Goal: Task Accomplishment & Management: Manage account settings

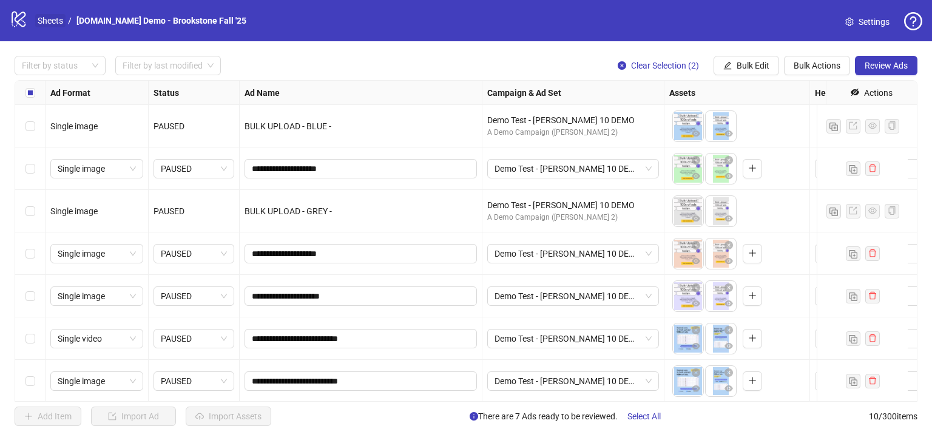
click at [55, 16] on link "Sheets" at bounding box center [50, 20] width 30 height 13
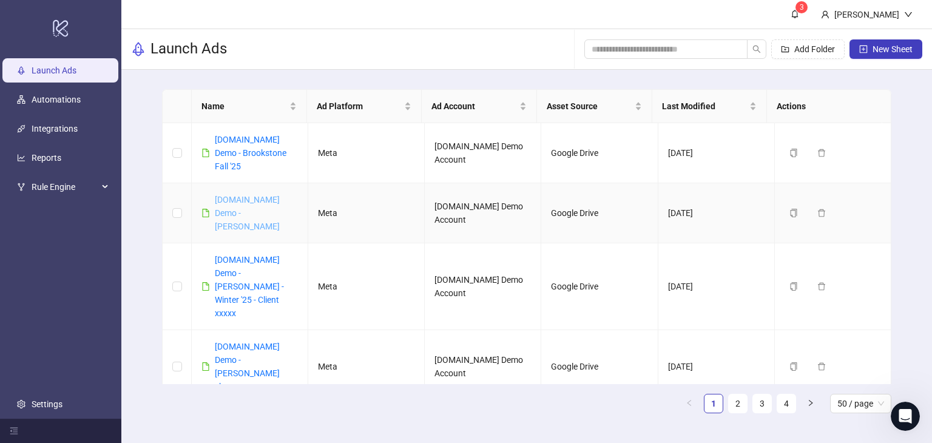
click at [233, 195] on link "Kitchn.io Demo - Alice" at bounding box center [247, 213] width 65 height 36
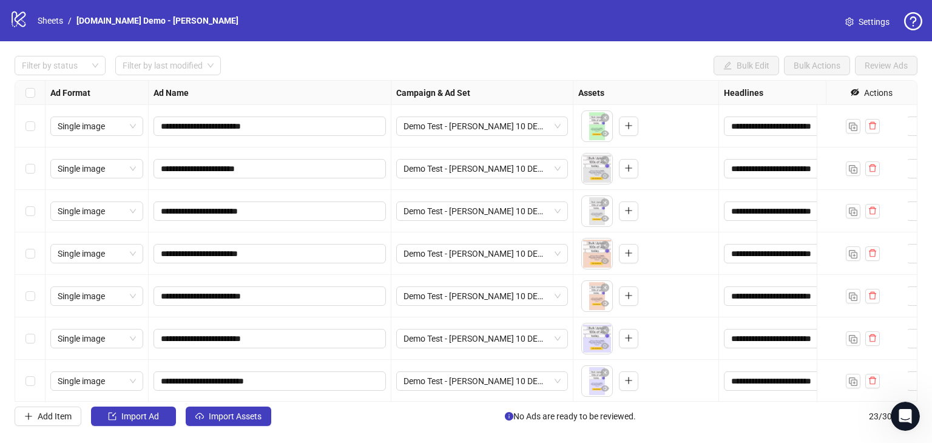
click at [50, 27] on div "logo/logo-mobile Sheets / Kitchn.io Demo - Alice" at bounding box center [127, 21] width 234 height 22
click at [49, 19] on link "Sheets" at bounding box center [50, 20] width 30 height 13
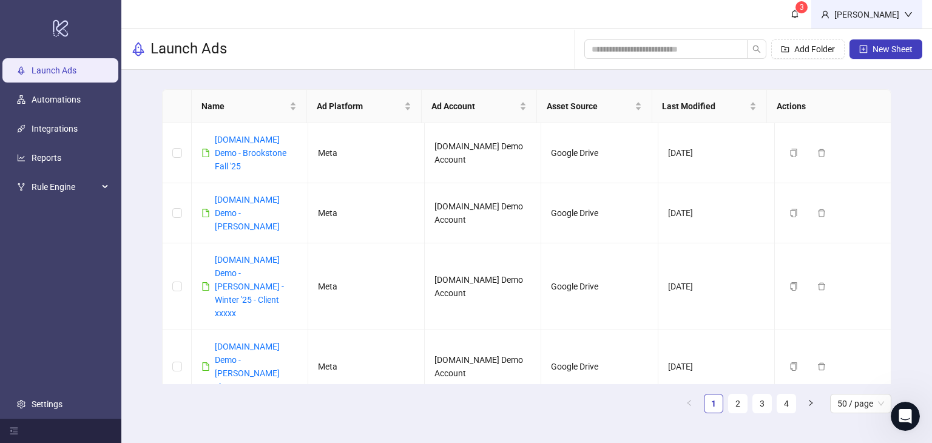
click at [881, 19] on div "Martin Demo" at bounding box center [866, 14] width 75 height 13
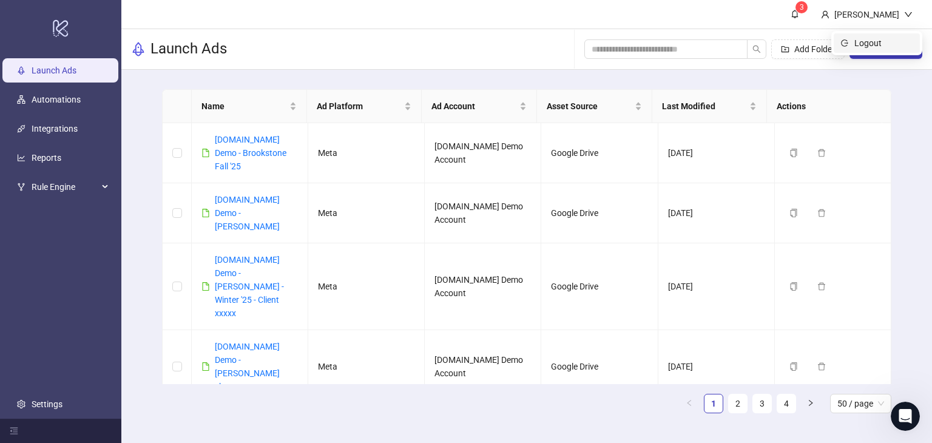
click at [871, 43] on span "Logout" at bounding box center [883, 42] width 58 height 13
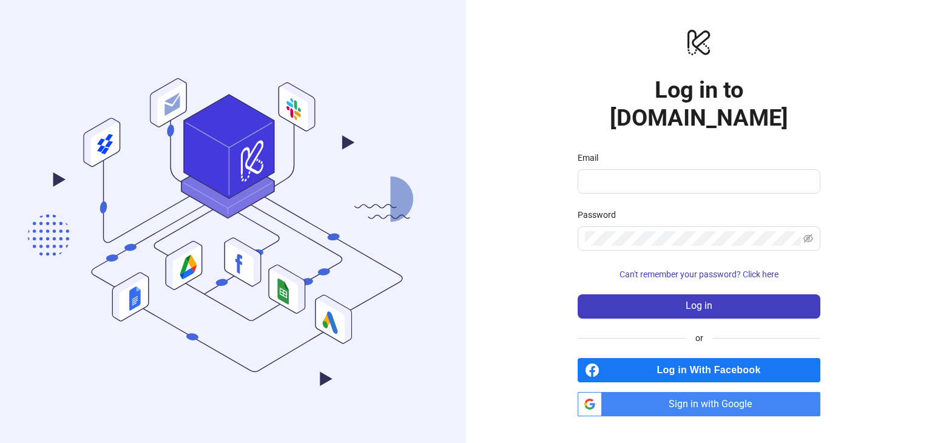
click at [665, 393] on span "Sign in with Google" at bounding box center [714, 404] width 214 height 24
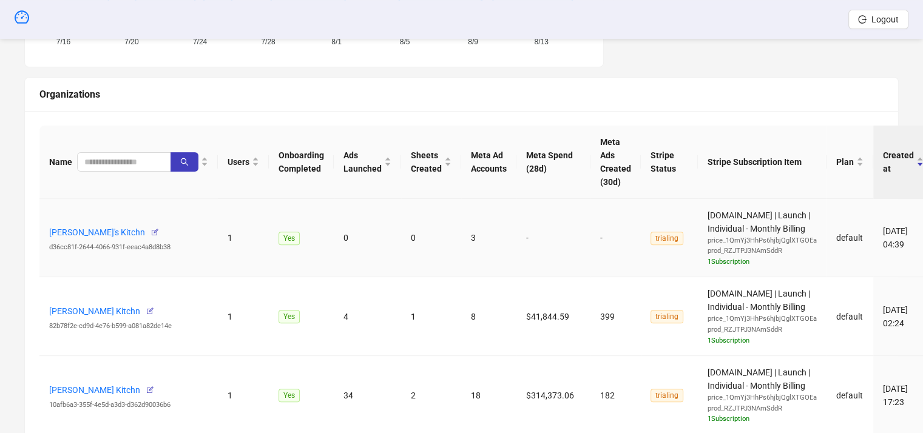
scroll to position [364, 0]
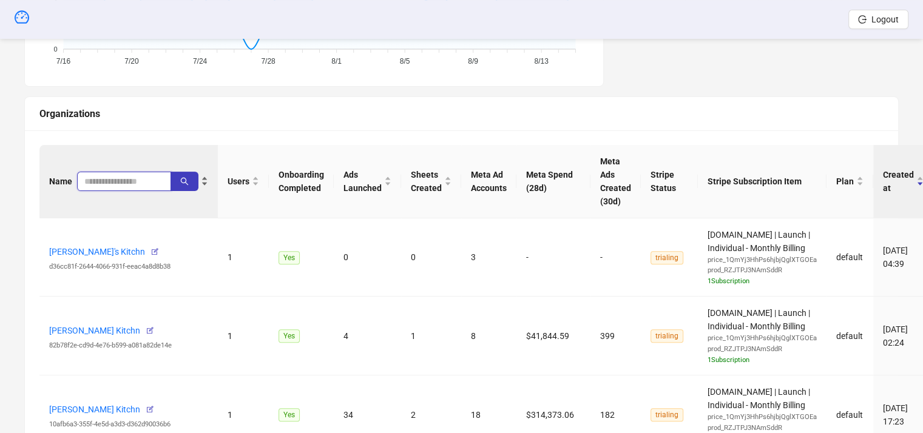
click at [105, 178] on input "search" at bounding box center [119, 181] width 70 height 13
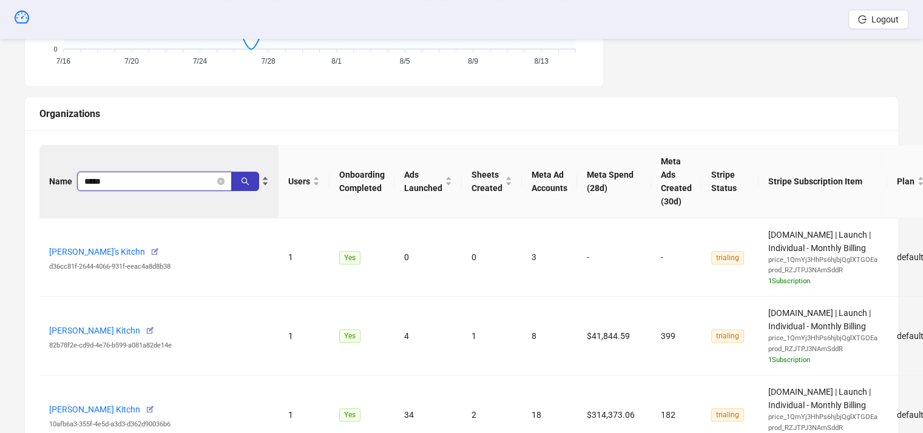
type input "*****"
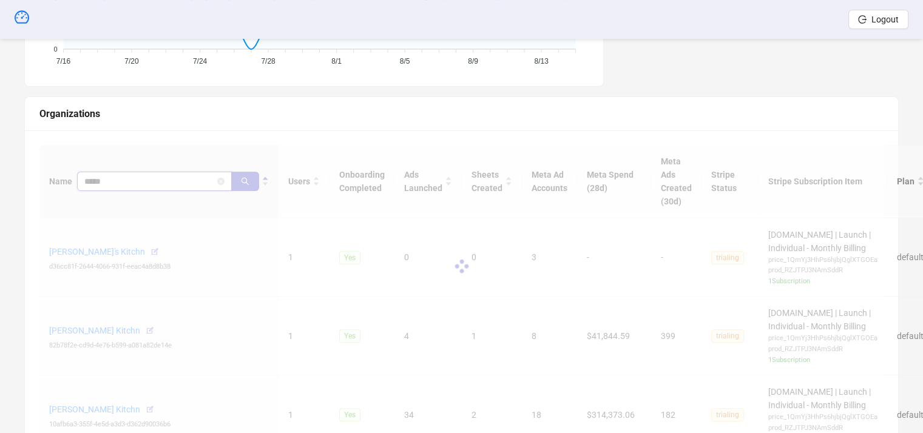
scroll to position [309, 0]
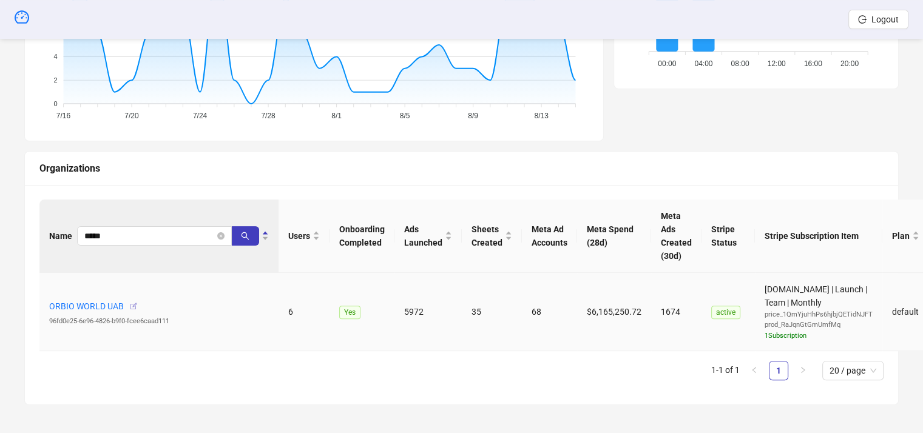
click at [133, 303] on icon "button" at bounding box center [133, 306] width 8 height 8
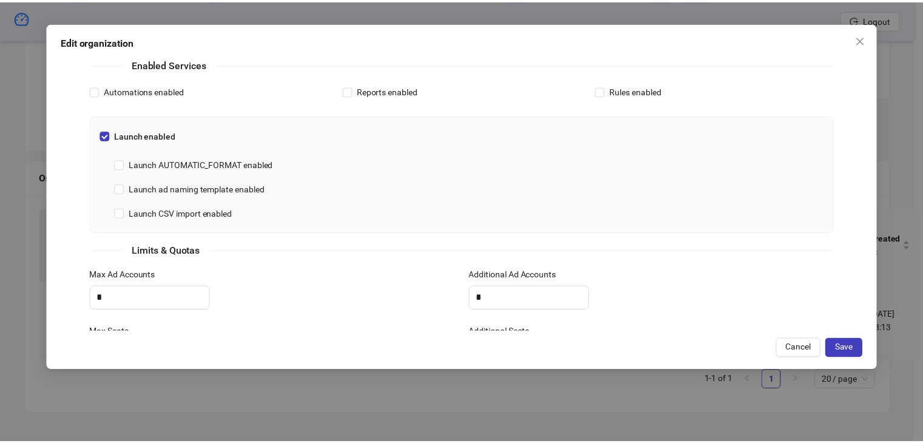
scroll to position [426, 0]
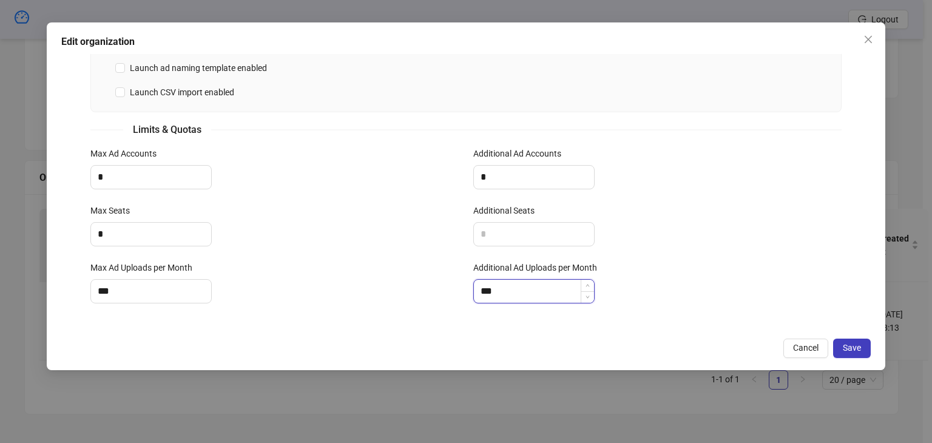
click at [514, 289] on input "***" at bounding box center [534, 291] width 120 height 23
type input "*"
type input "****"
click at [845, 346] on span "Save" at bounding box center [852, 348] width 18 height 10
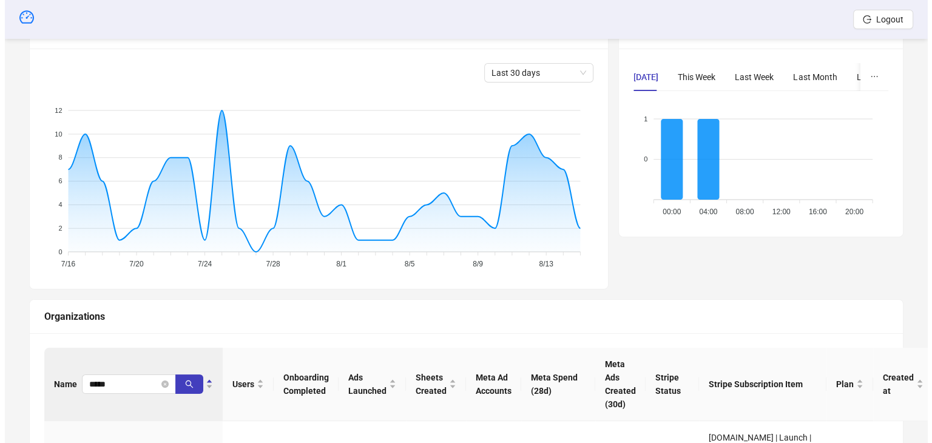
scroll to position [0, 0]
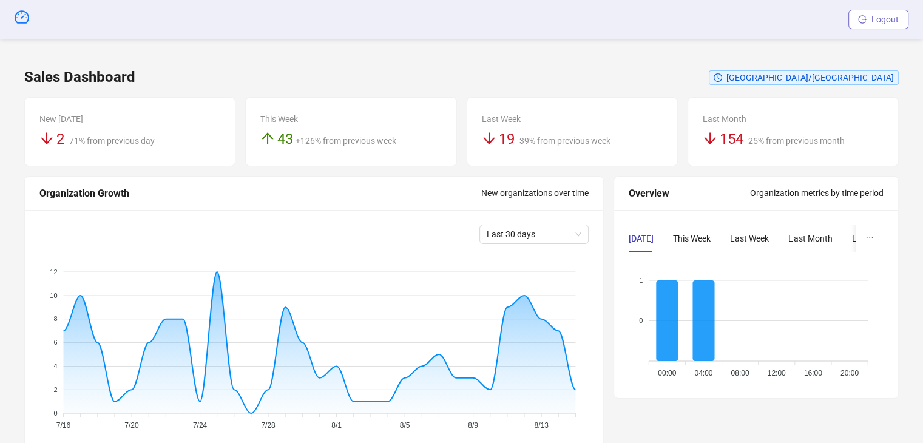
click at [877, 21] on span "Logout" at bounding box center [884, 20] width 27 height 10
